Goal: Navigation & Orientation: Find specific page/section

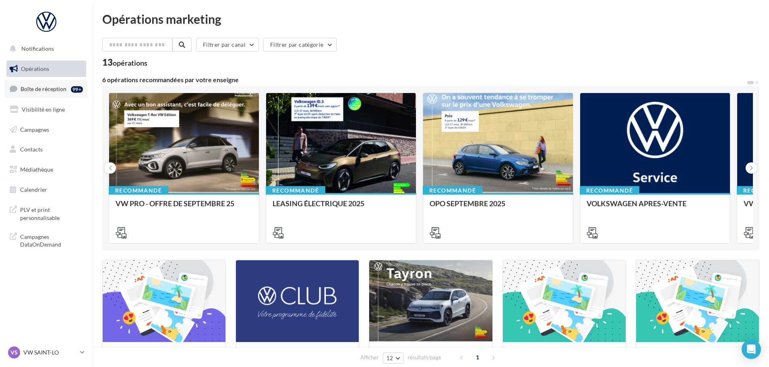
click at [30, 87] on span "Boîte de réception" at bounding box center [44, 88] width 46 height 7
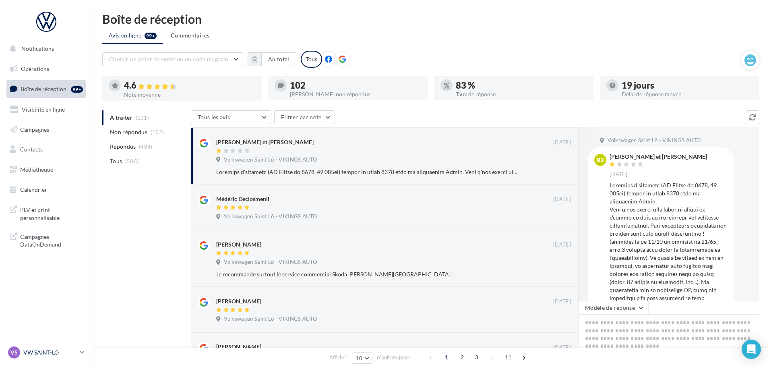
click at [63, 349] on p "VW SAINT-LO" at bounding box center [50, 352] width 54 height 8
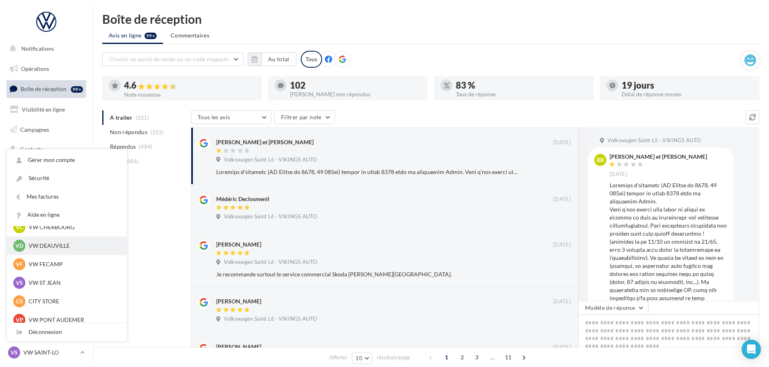
scroll to position [80, 0]
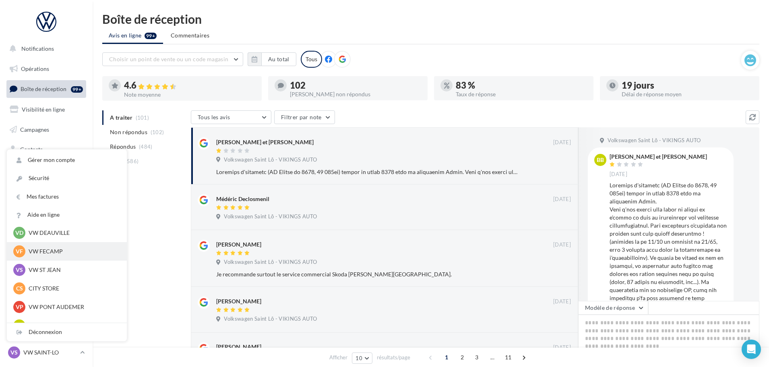
click at [47, 248] on p "VW FECAMP" at bounding box center [73, 251] width 89 height 8
